Goal: Task Accomplishment & Management: Manage account settings

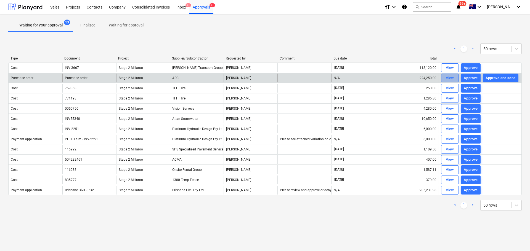
click at [448, 77] on div "View" at bounding box center [450, 78] width 8 height 6
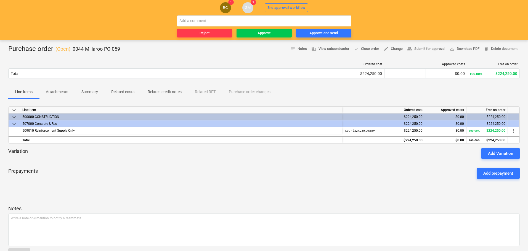
scroll to position [43, 0]
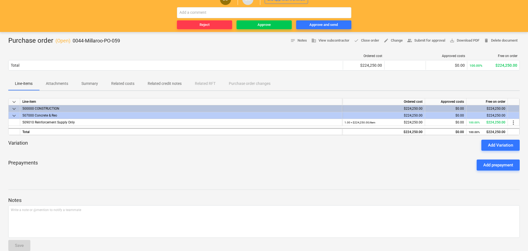
click at [57, 84] on p "Attachments" at bounding box center [57, 84] width 22 height 6
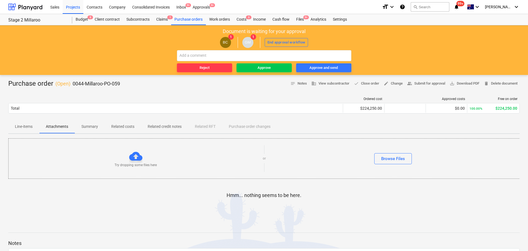
click at [22, 127] on p "Line-items" at bounding box center [24, 127] width 18 height 6
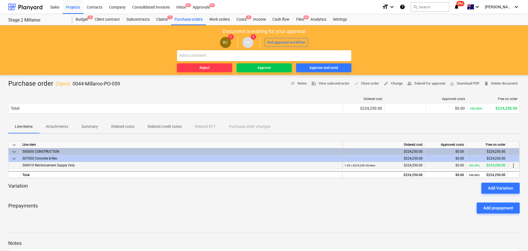
click at [52, 165] on span "509010 Reinforcement Supply Only" at bounding box center [48, 166] width 52 height 4
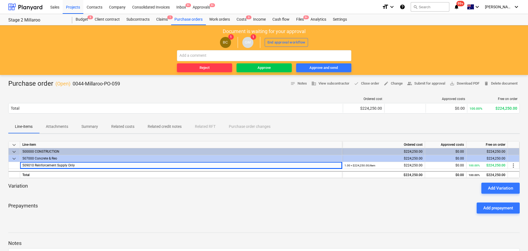
click at [73, 197] on div at bounding box center [263, 196] width 511 height 4
click at [459, 82] on span "save_alt Download PDF" at bounding box center [464, 84] width 30 height 6
click at [201, 67] on div "Reject" at bounding box center [204, 68] width 10 height 6
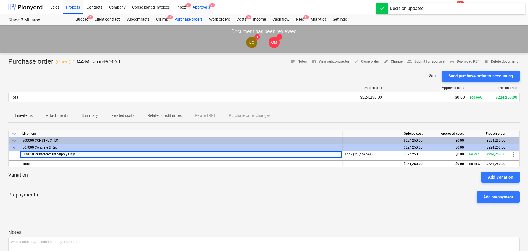
click at [200, 7] on div "Approvals 9+" at bounding box center [201, 7] width 24 height 14
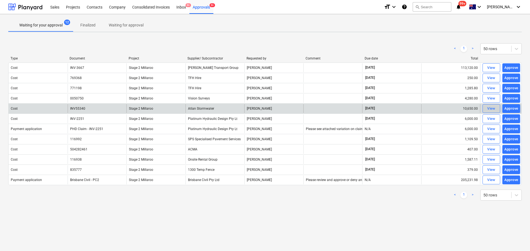
click at [494, 107] on div "View" at bounding box center [491, 109] width 8 height 6
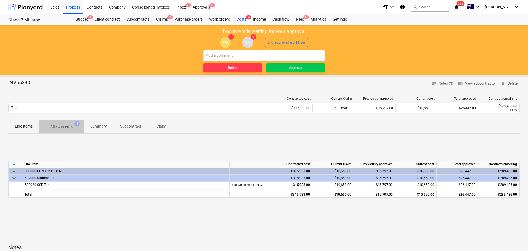
click at [65, 125] on p "Attachments" at bounding box center [61, 127] width 22 height 6
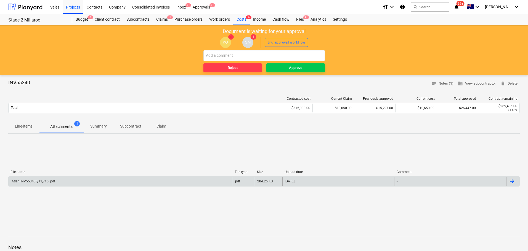
click at [47, 182] on div "Atlan INV55340 $11,715 .pdf" at bounding box center [33, 182] width 44 height 4
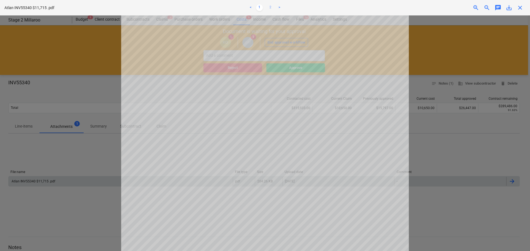
click at [269, 8] on link "2" at bounding box center [270, 7] width 7 height 7
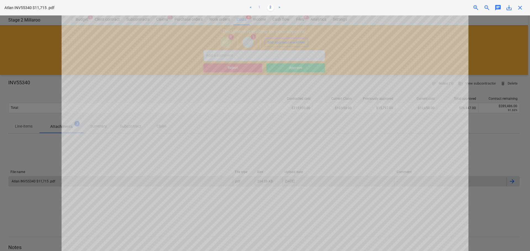
click at [259, 8] on link "1" at bounding box center [259, 7] width 7 height 7
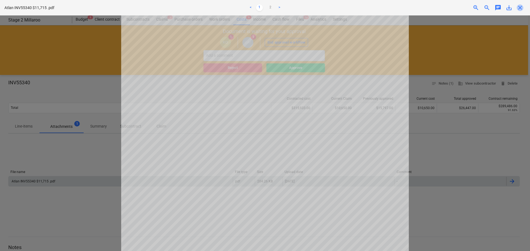
click at [518, 7] on span "close" at bounding box center [519, 7] width 7 height 7
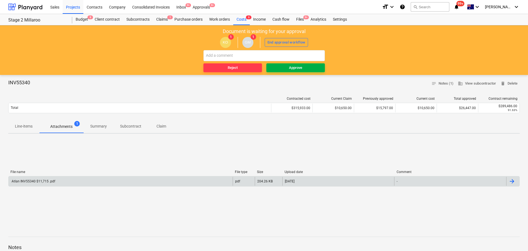
click at [294, 70] on div "Approve" at bounding box center [295, 68] width 13 height 6
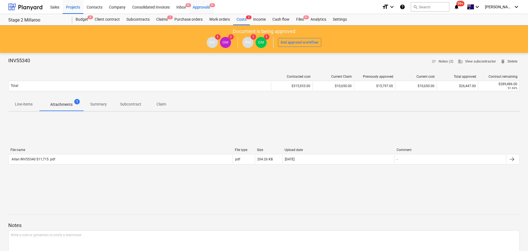
click at [202, 7] on div "Approvals 9+" at bounding box center [201, 7] width 24 height 14
